Goal: Task Accomplishment & Management: Use online tool/utility

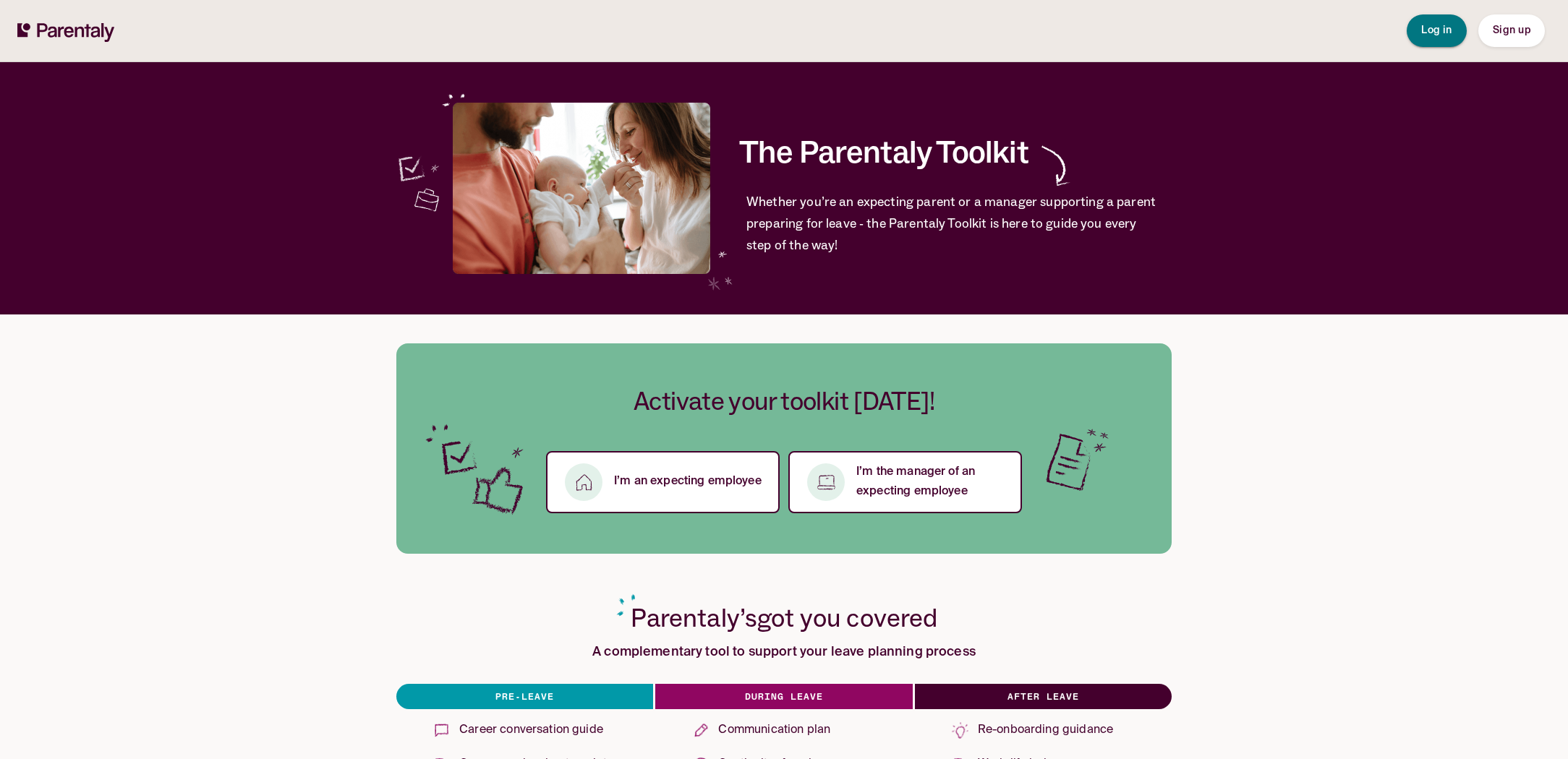
click at [1453, 31] on button "Log in" at bounding box center [1437, 30] width 60 height 33
